Goal: Download file/media

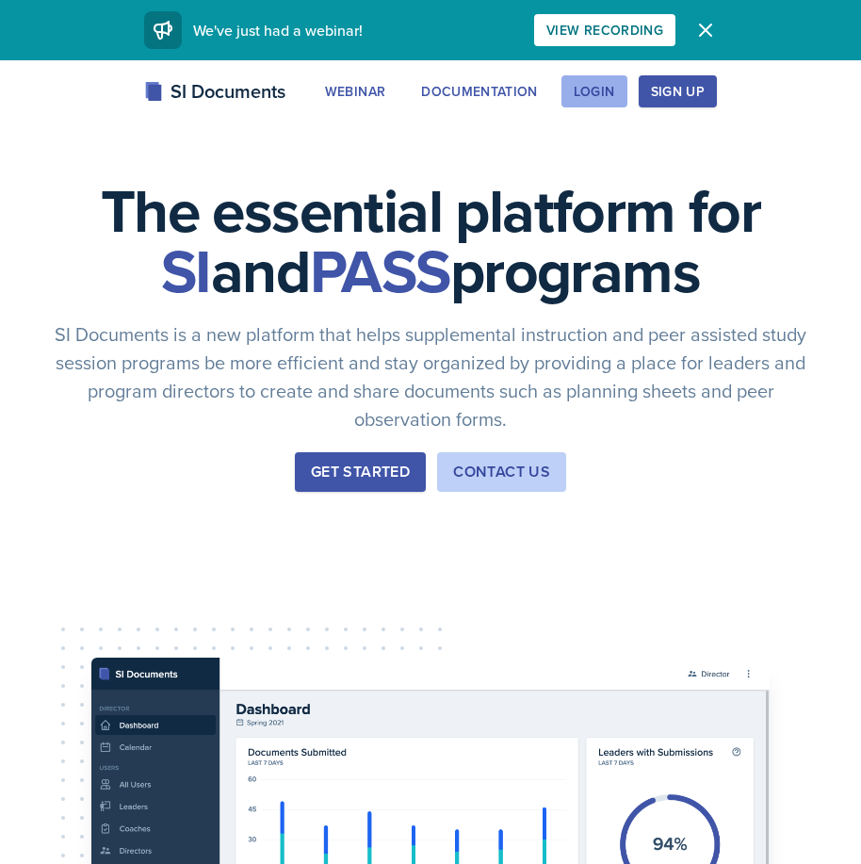
click at [606, 84] on div "Login" at bounding box center [594, 91] width 41 height 15
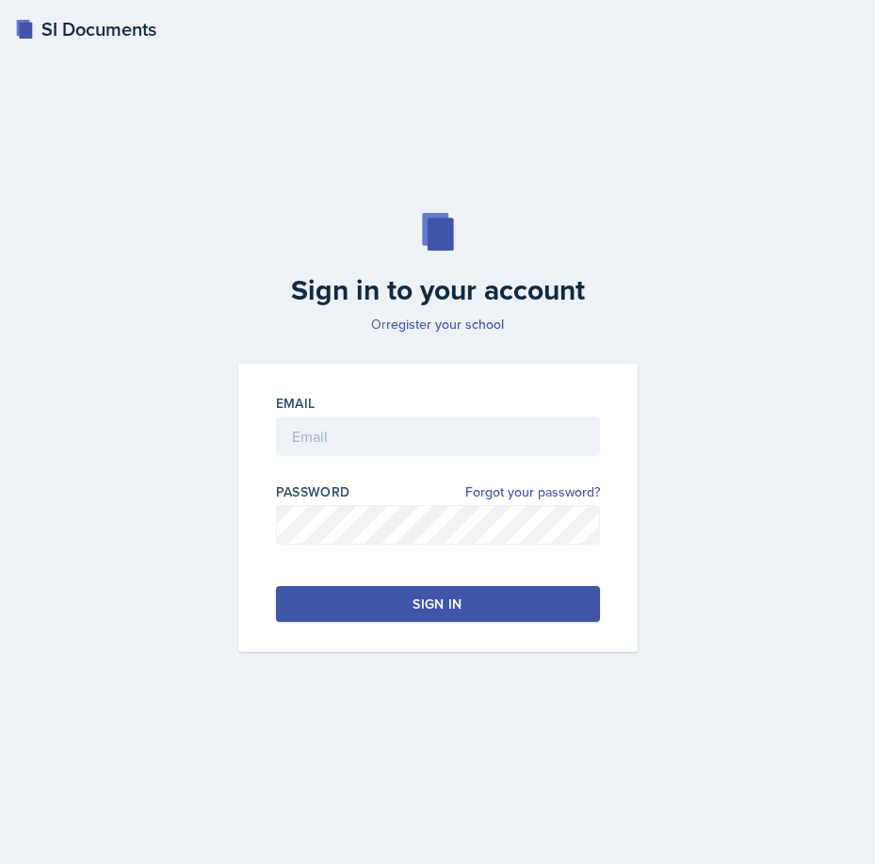
drag, startPoint x: 443, startPoint y: 461, endPoint x: 440, endPoint y: 448, distance: 12.6
click at [440, 448] on div "Email" at bounding box center [438, 434] width 324 height 81
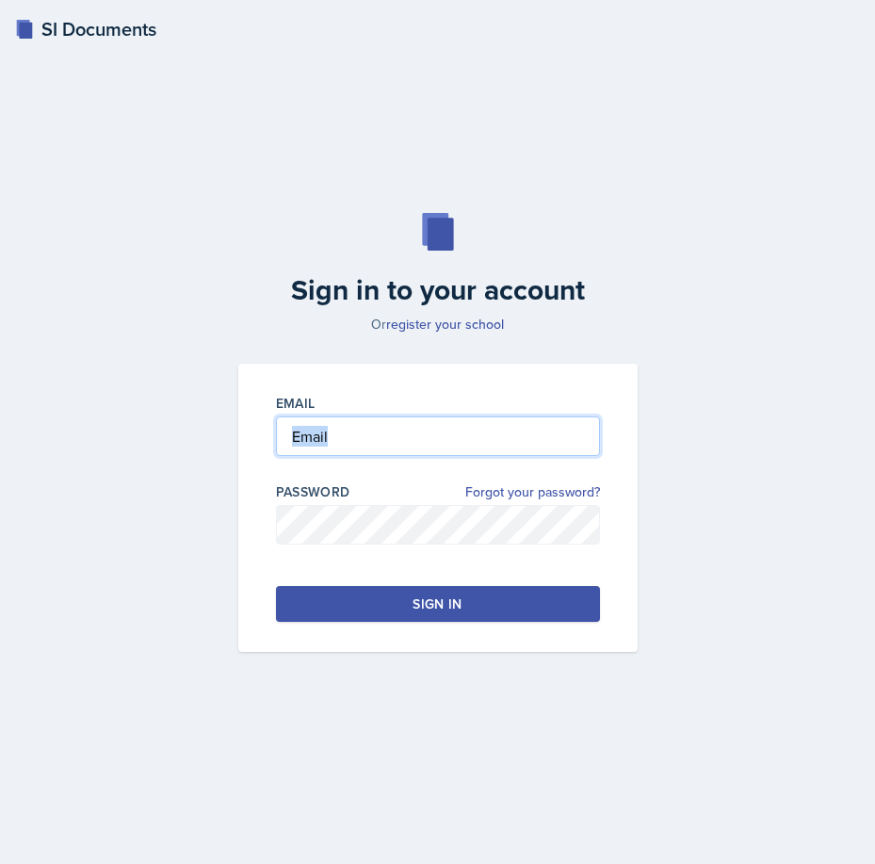
click at [440, 448] on input "email" at bounding box center [438, 436] width 324 height 40
type input "[PERSON_NAME][EMAIL_ADDRESS][PERSON_NAME][DOMAIN_NAME]"
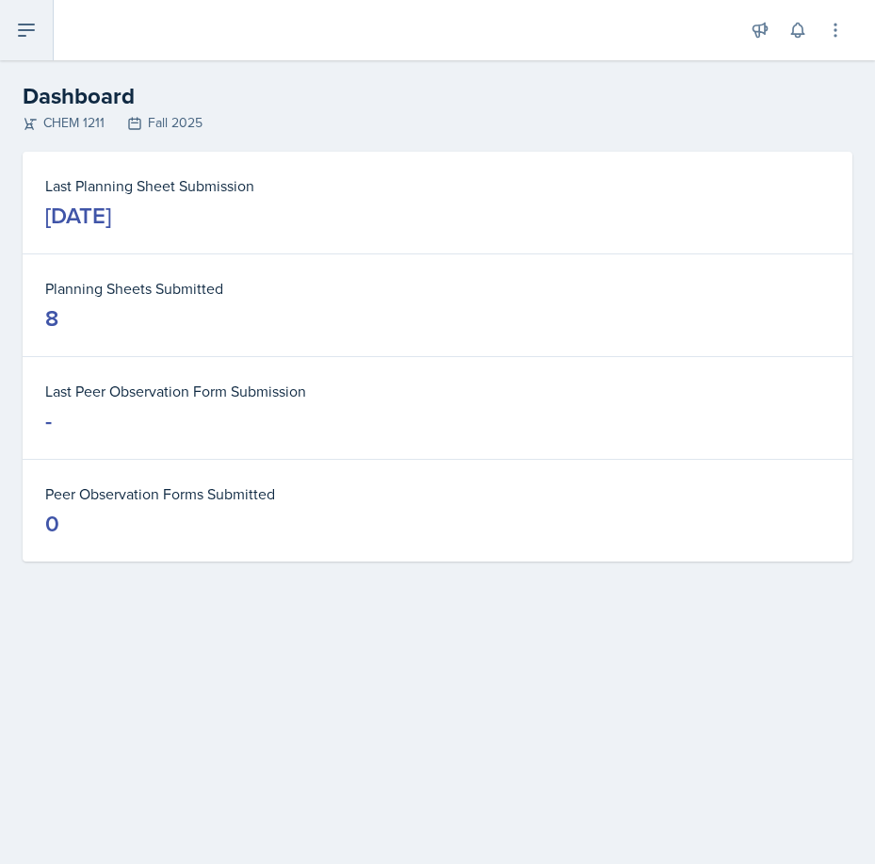
click at [30, 5] on button at bounding box center [27, 30] width 54 height 60
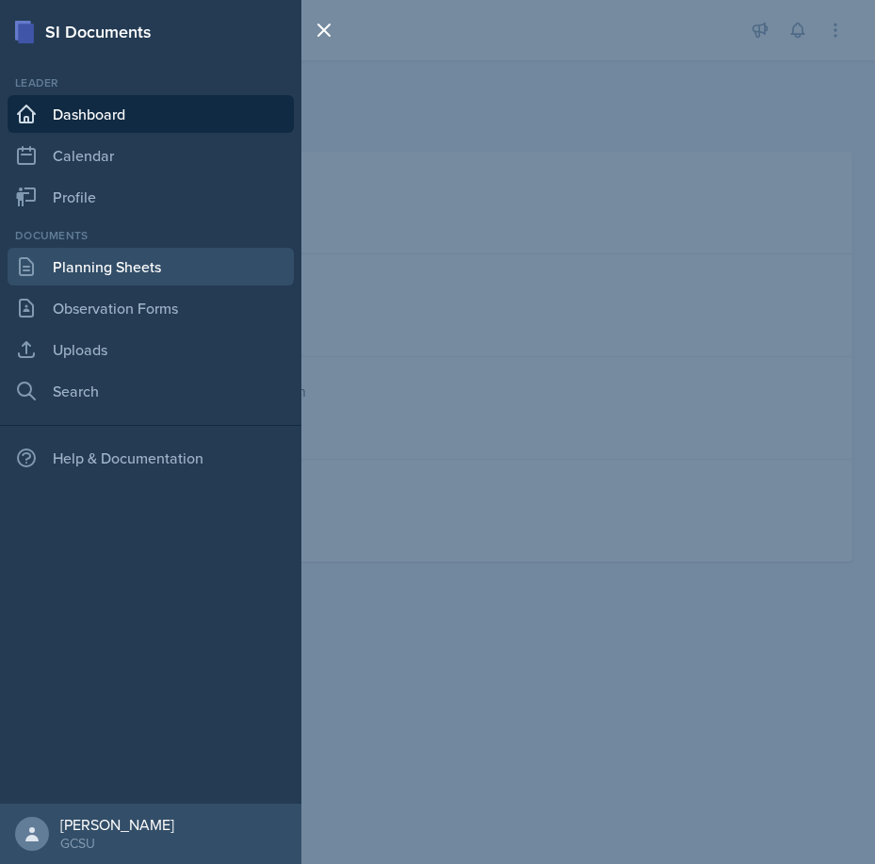
click at [97, 279] on link "Planning Sheets" at bounding box center [151, 267] width 286 height 38
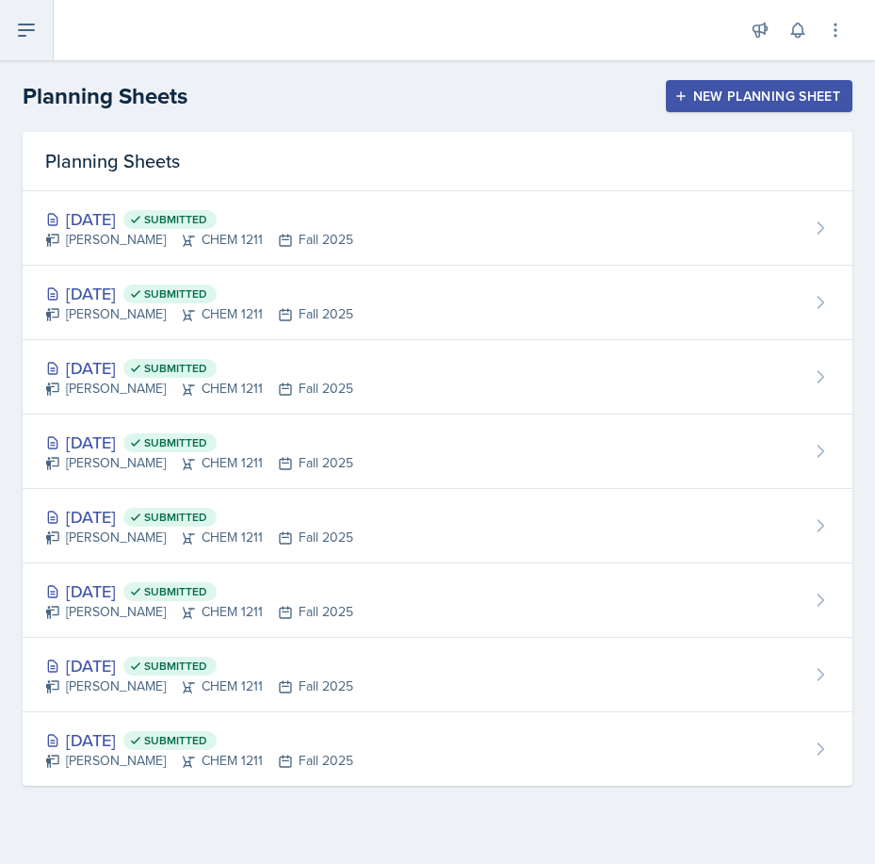
click at [30, 30] on icon at bounding box center [26, 29] width 15 height 11
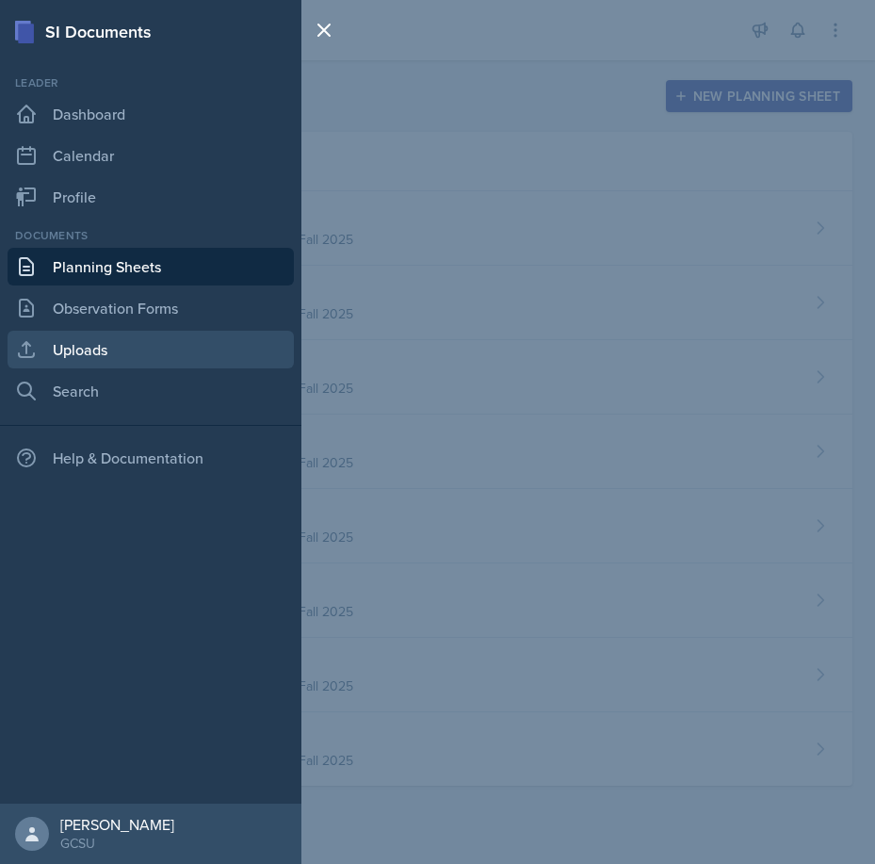
click at [129, 345] on link "Uploads" at bounding box center [151, 350] width 286 height 38
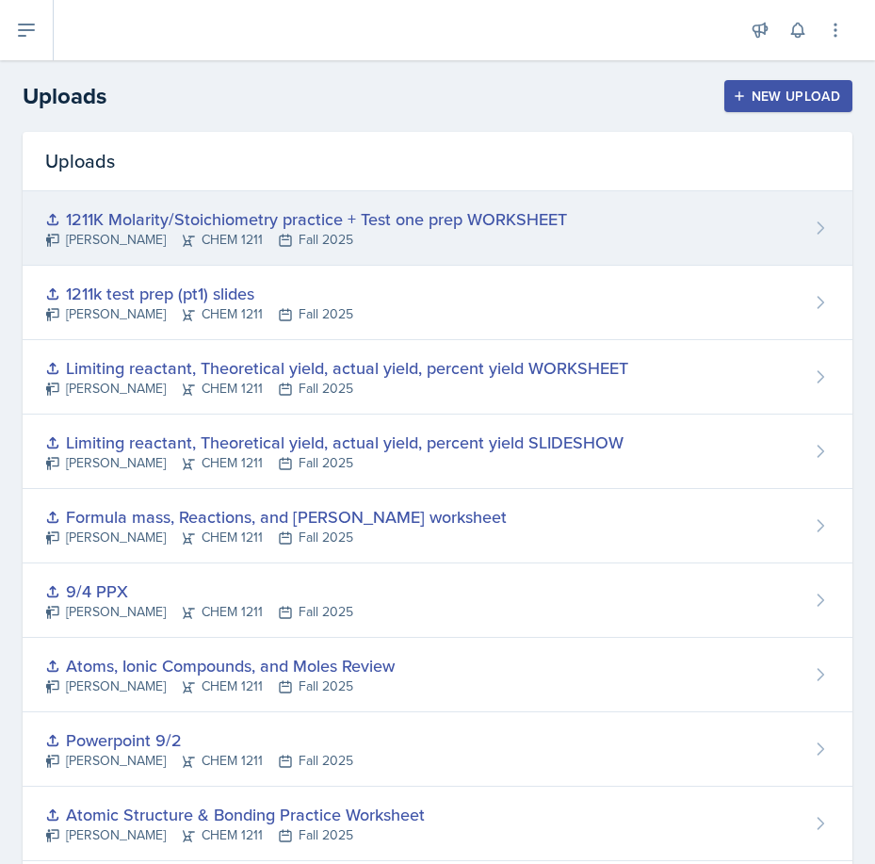
click at [426, 215] on div "1211K Molarity/Stoichiometry practice + Test one prep WORKSHEET" at bounding box center [306, 218] width 522 height 25
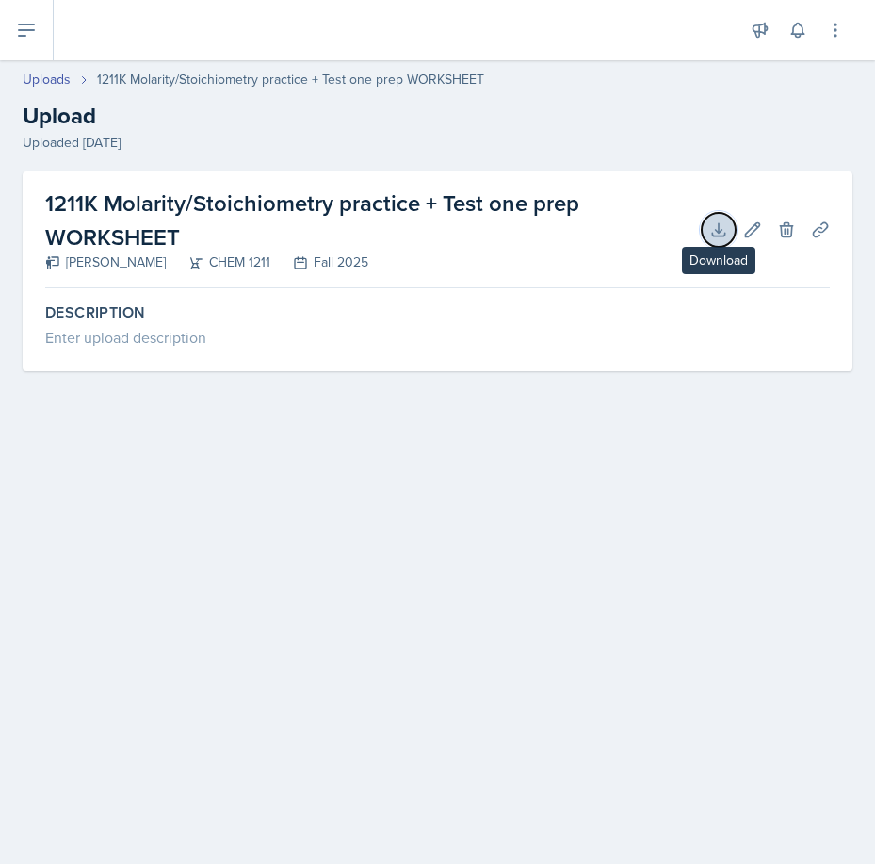
click at [717, 231] on icon at bounding box center [718, 229] width 12 height 12
